Goal: Task Accomplishment & Management: Manage account settings

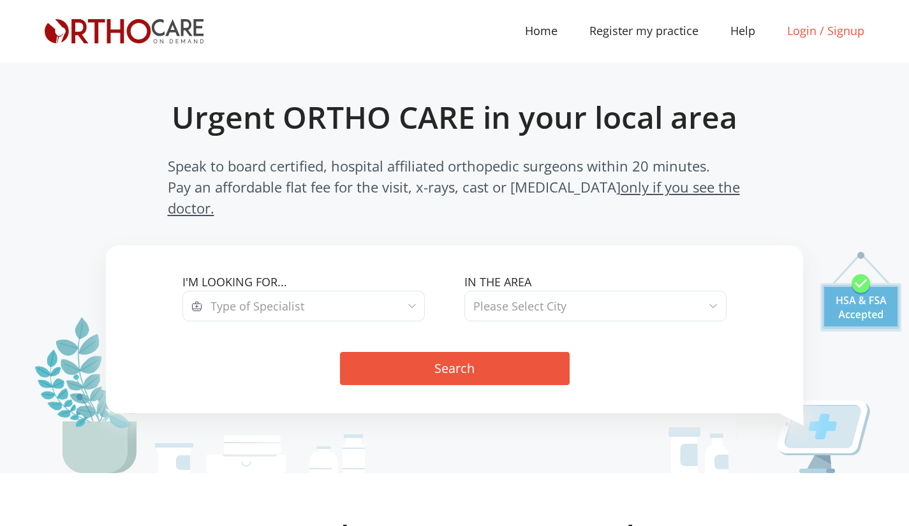
click at [798, 32] on link "Login / Signup" at bounding box center [826, 30] width 109 height 17
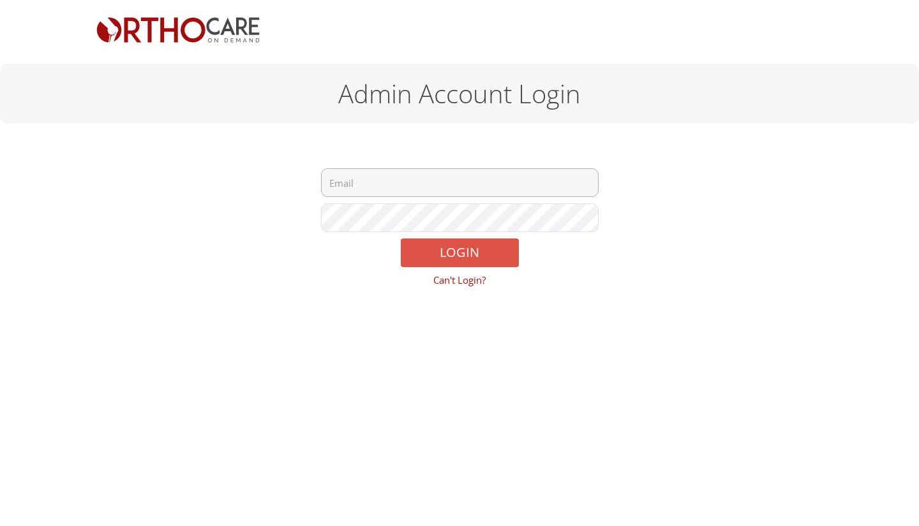
click at [389, 183] on input "email" at bounding box center [460, 182] width 278 height 29
type input "[EMAIL_ADDRESS][DOMAIN_NAME]"
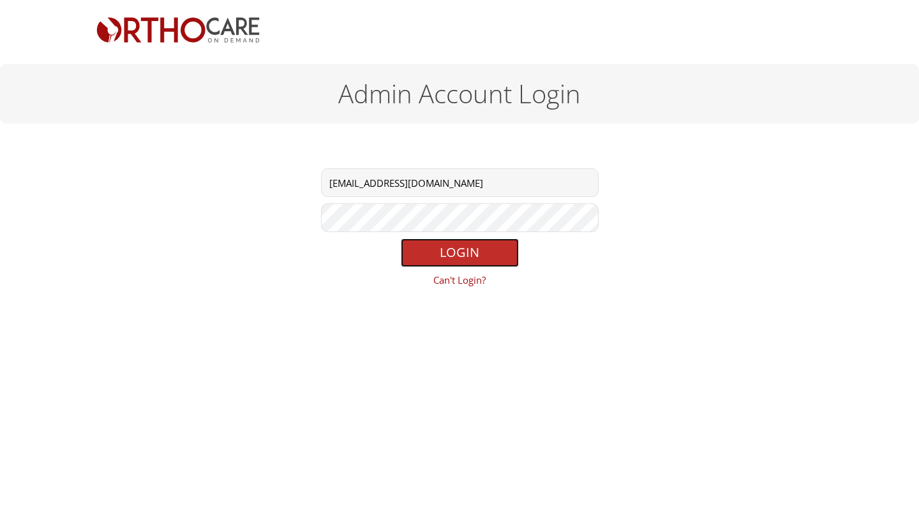
click at [433, 252] on button "LOGIN" at bounding box center [460, 253] width 118 height 29
